Goal: Task Accomplishment & Management: Use online tool/utility

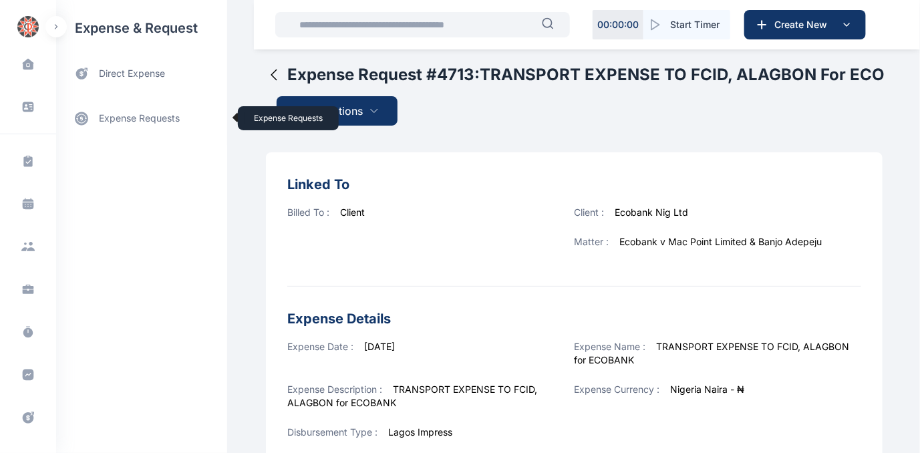
click at [120, 115] on link "expense requests expense requests" at bounding box center [141, 118] width 171 height 32
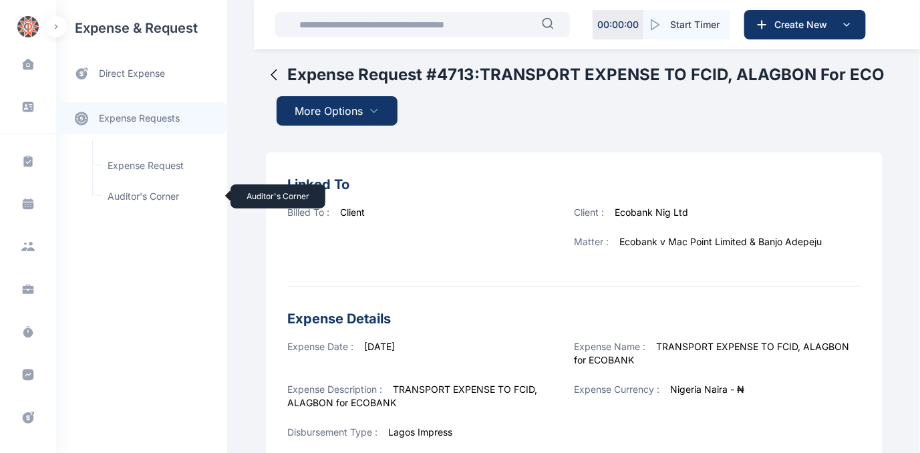
click at [124, 194] on span "Auditor's Corner Auditor's Corner" at bounding box center [160, 196] width 121 height 25
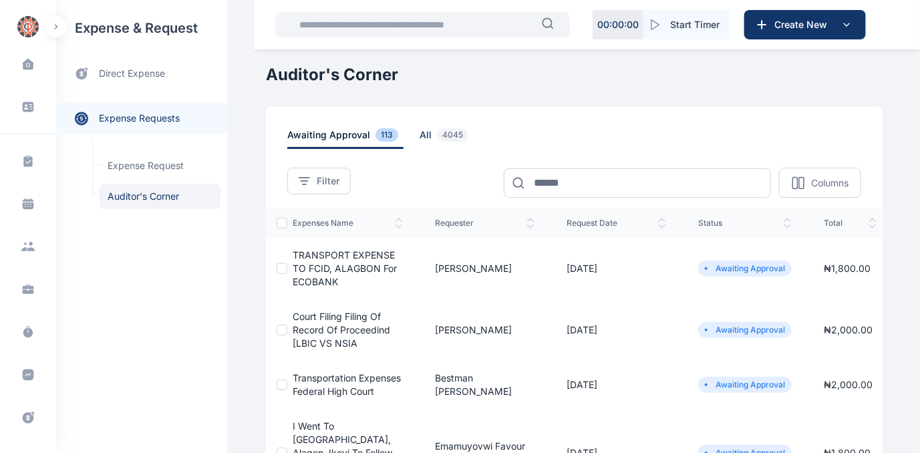
click at [420, 135] on span "all 4045" at bounding box center [447, 138] width 54 height 21
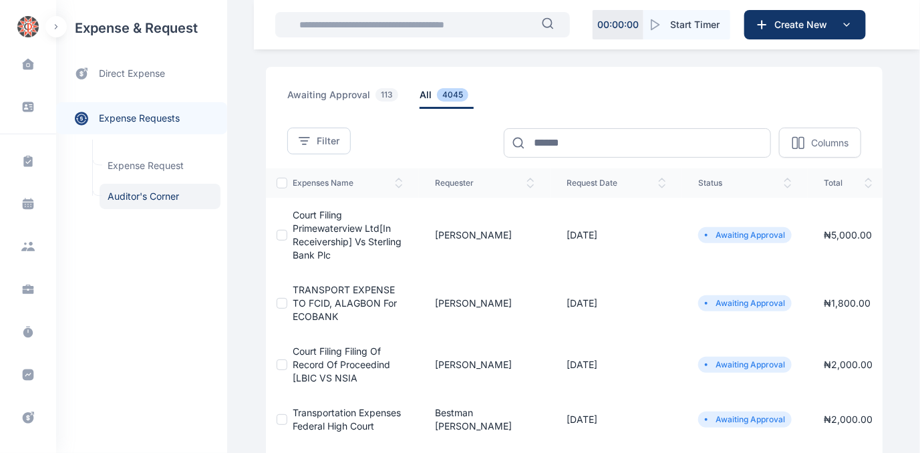
scroll to position [60, 0]
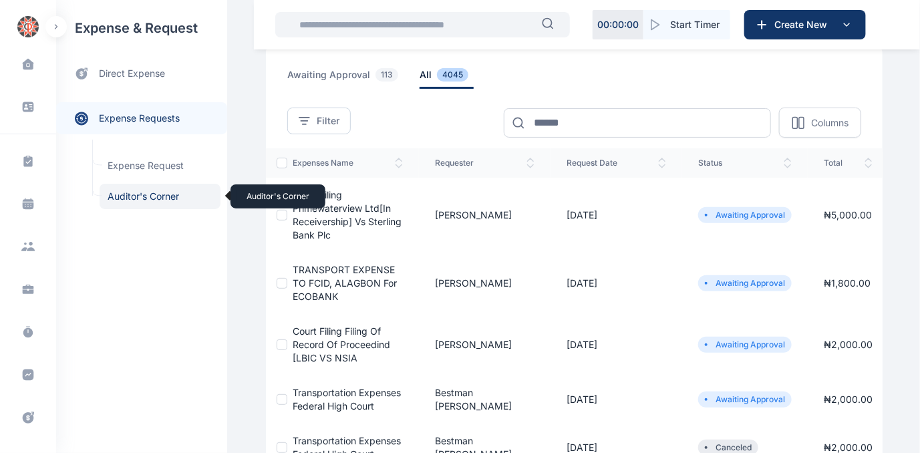
click at [128, 194] on span "Auditor's Corner Auditor's Corner" at bounding box center [160, 196] width 121 height 25
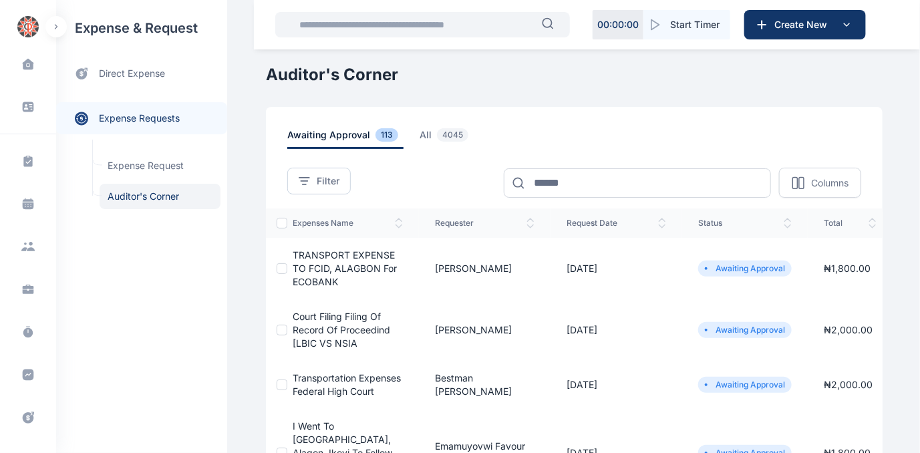
click at [318, 326] on span "Court Filing Filing Of Record Of Proceedind [LBIC VS NSIA" at bounding box center [342, 330] width 98 height 38
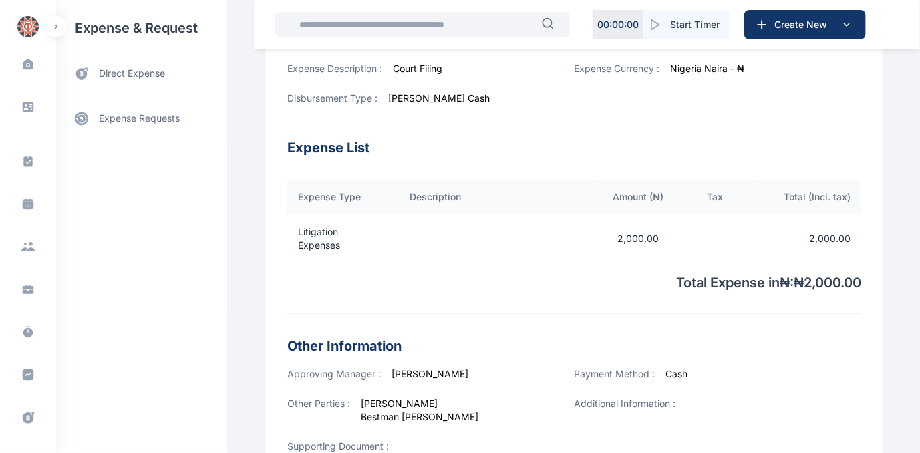
scroll to position [496, 0]
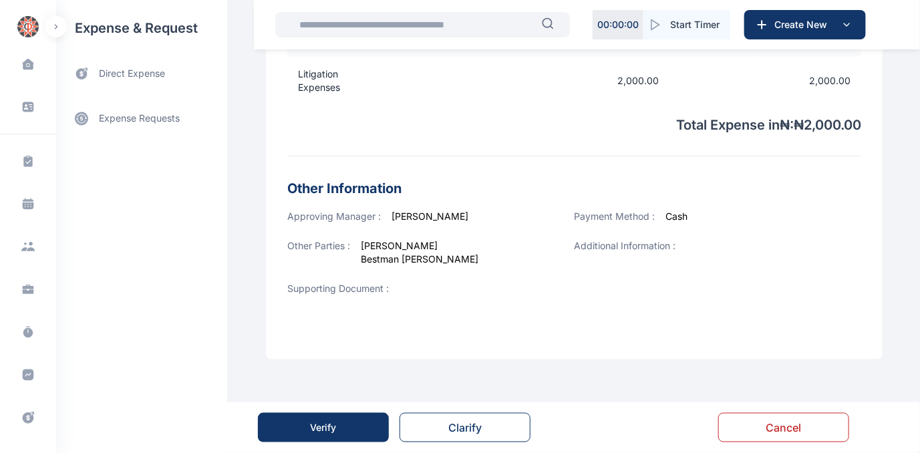
click at [318, 430] on div "Verify" at bounding box center [324, 427] width 26 height 13
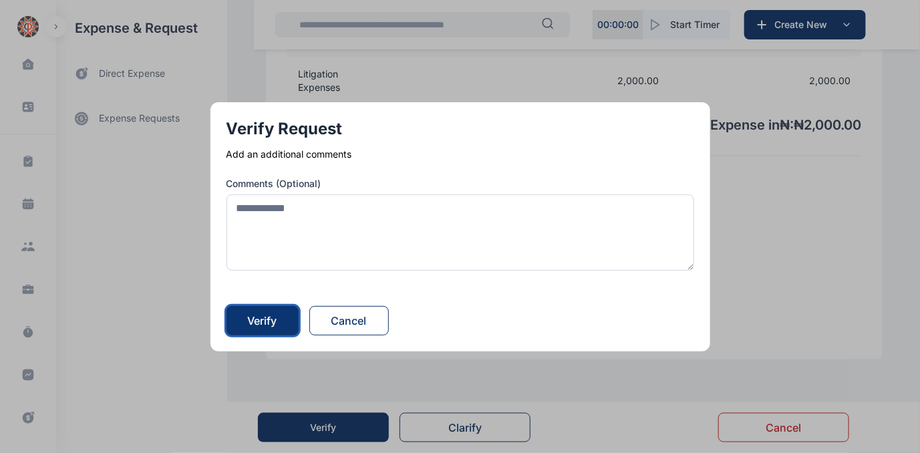
click at [274, 313] on div "Verify" at bounding box center [262, 321] width 29 height 16
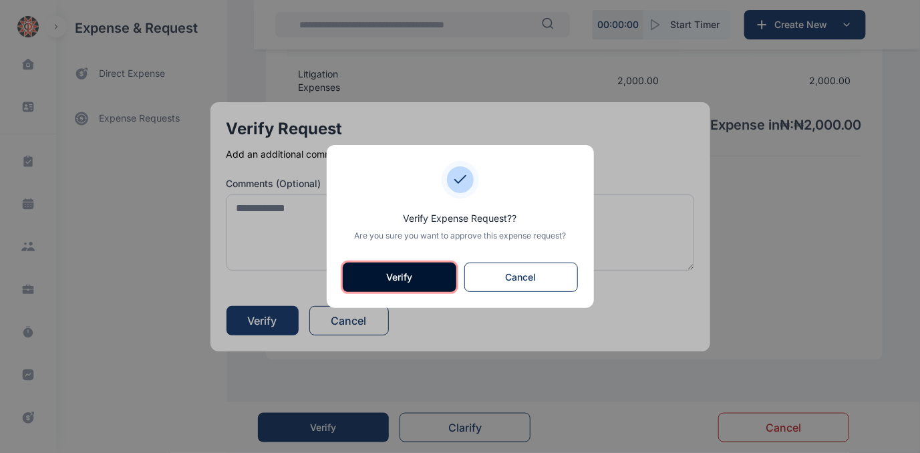
click at [377, 279] on button "Verify" at bounding box center [400, 277] width 114 height 29
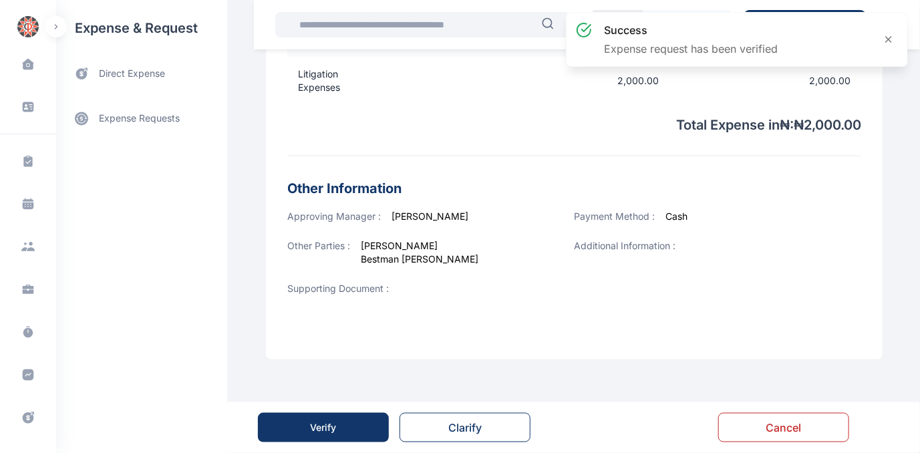
scroll to position [0, 0]
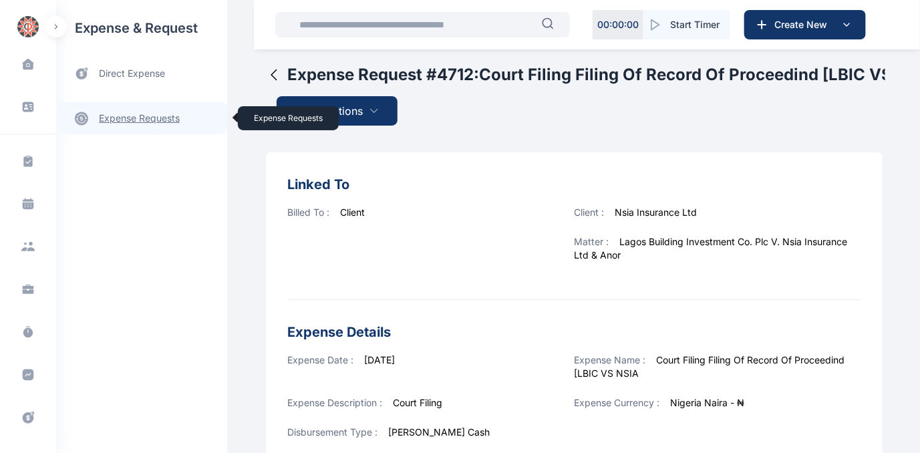
click at [130, 118] on link "expense requests expense requests" at bounding box center [141, 118] width 171 height 32
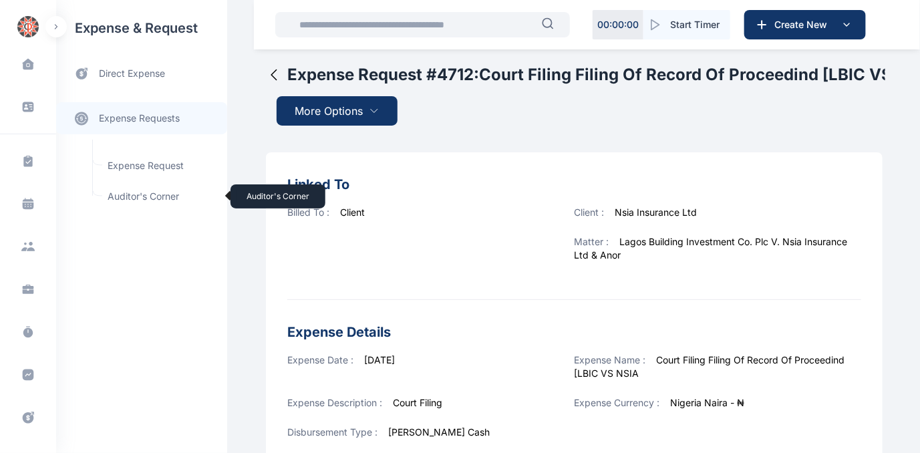
click at [118, 194] on span "Auditor's Corner Auditor's Corner" at bounding box center [160, 196] width 121 height 25
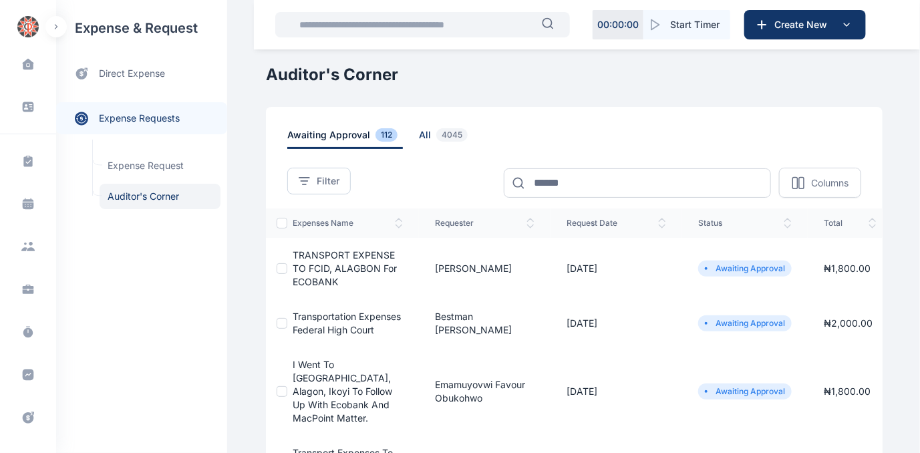
click at [419, 129] on span "all 4045" at bounding box center [446, 138] width 54 height 21
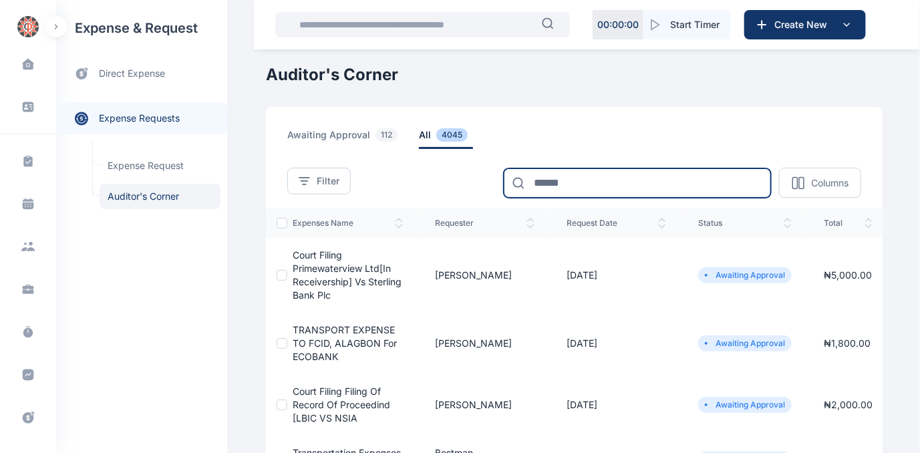
click at [580, 175] on input at bounding box center [637, 182] width 267 height 29
type input "*******"
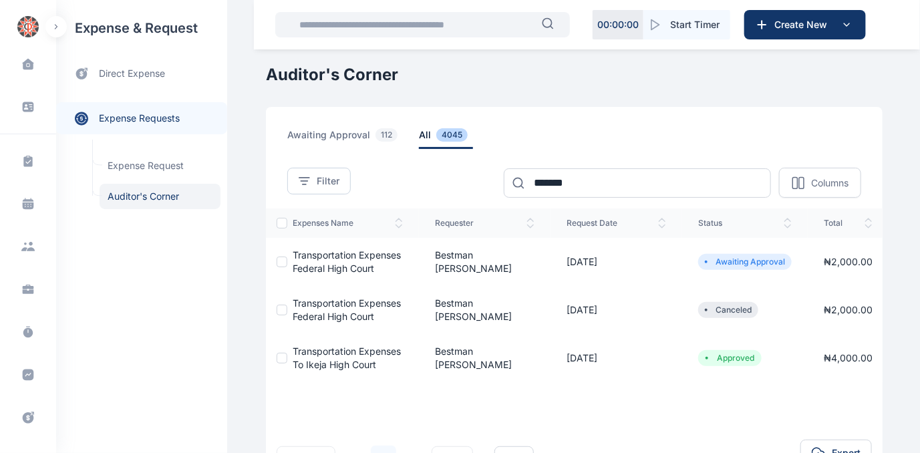
click at [345, 255] on span "Transportation expenses Federal High Court" at bounding box center [347, 261] width 108 height 25
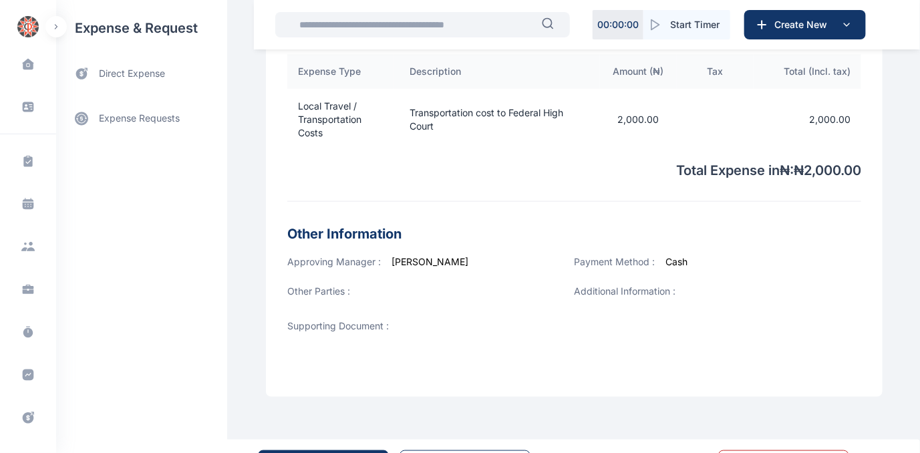
scroll to position [502, 0]
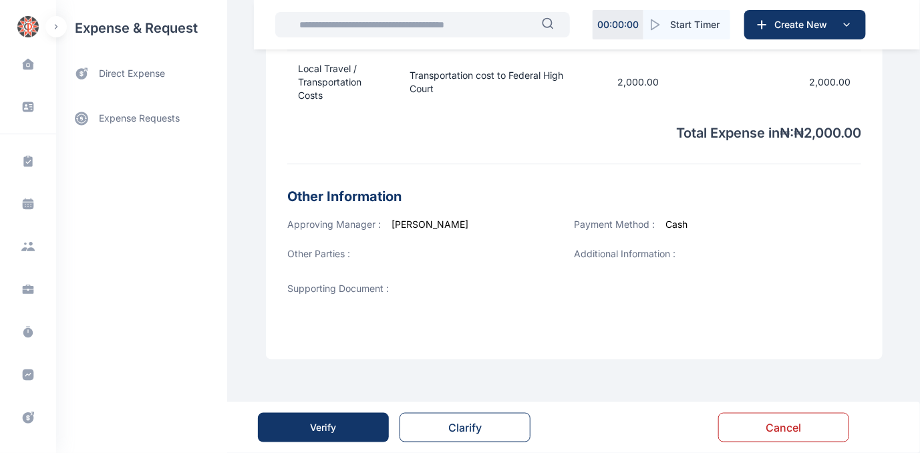
click at [335, 428] on div "Verify" at bounding box center [324, 427] width 26 height 13
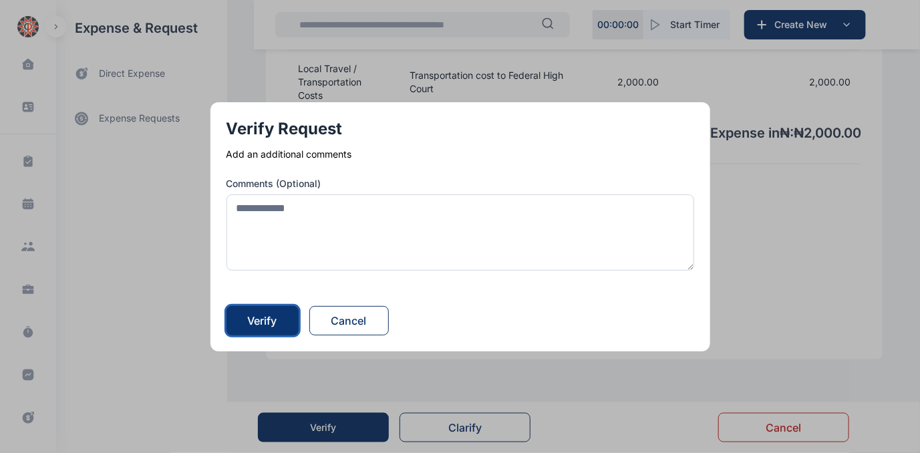
click at [259, 321] on div "Verify" at bounding box center [262, 321] width 29 height 16
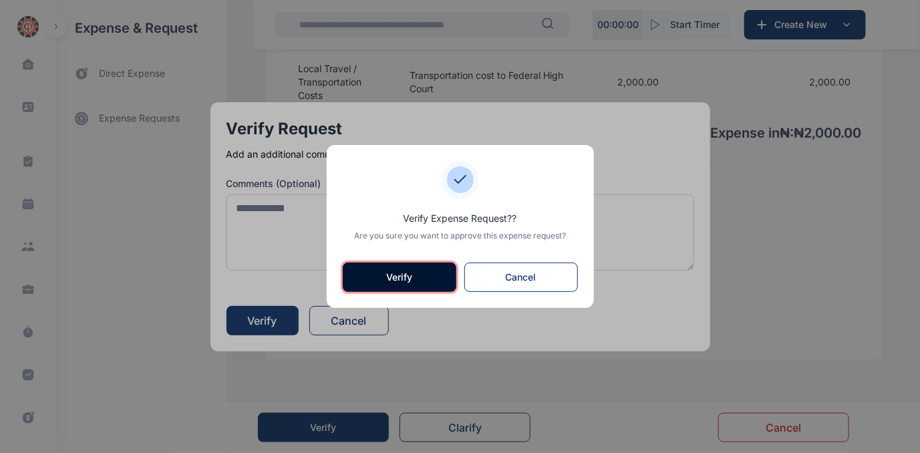
click at [412, 275] on button "Verify" at bounding box center [400, 277] width 114 height 29
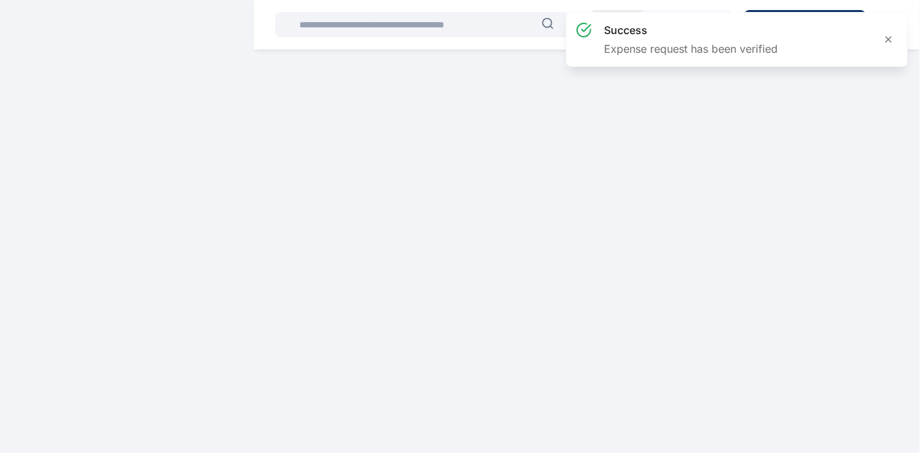
scroll to position [0, 0]
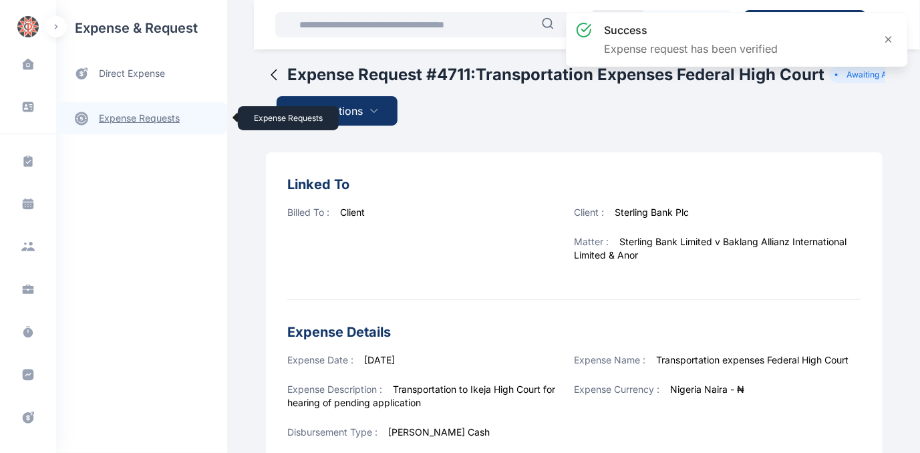
click at [154, 119] on link "expense requests expense requests" at bounding box center [141, 118] width 171 height 32
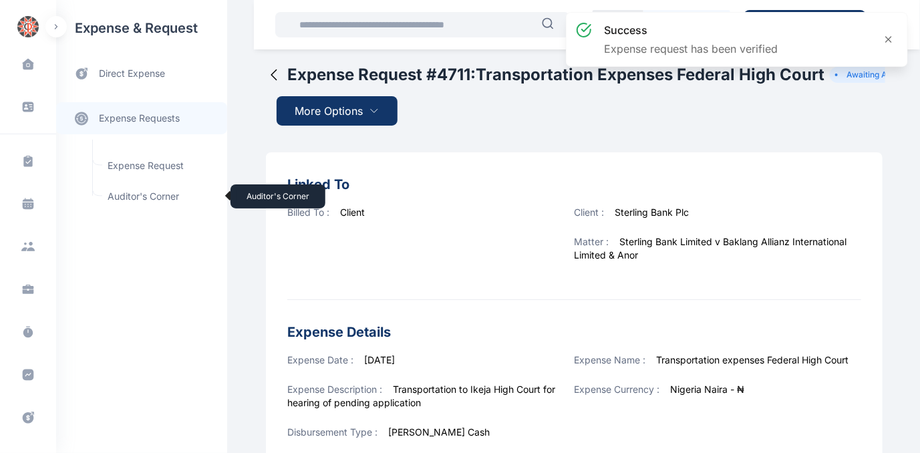
click at [133, 200] on span "Auditor's Corner Auditor's Corner" at bounding box center [160, 196] width 121 height 25
